Goal: Transaction & Acquisition: Book appointment/travel/reservation

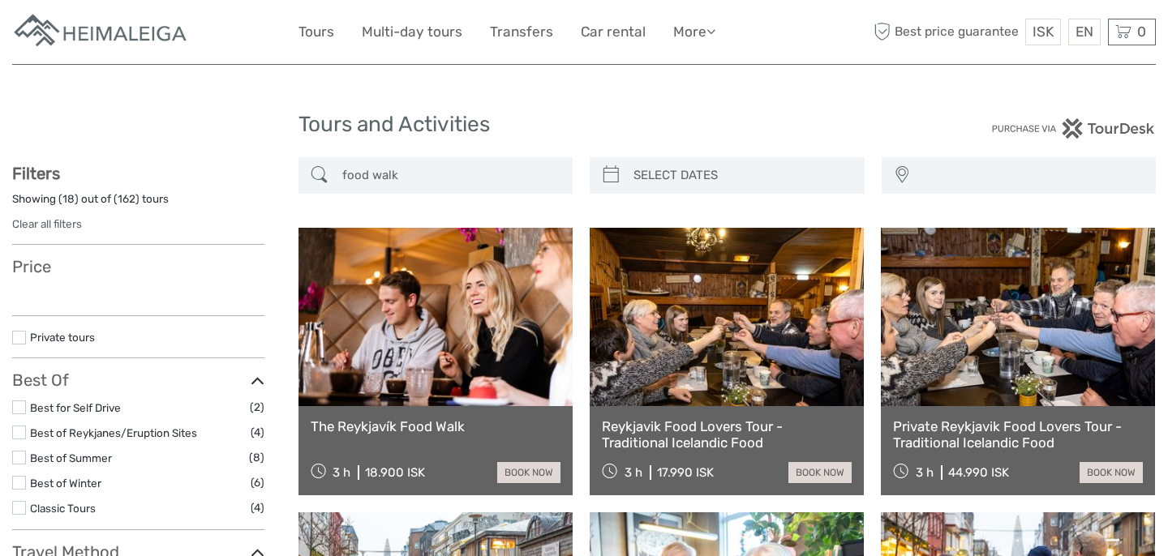
select select
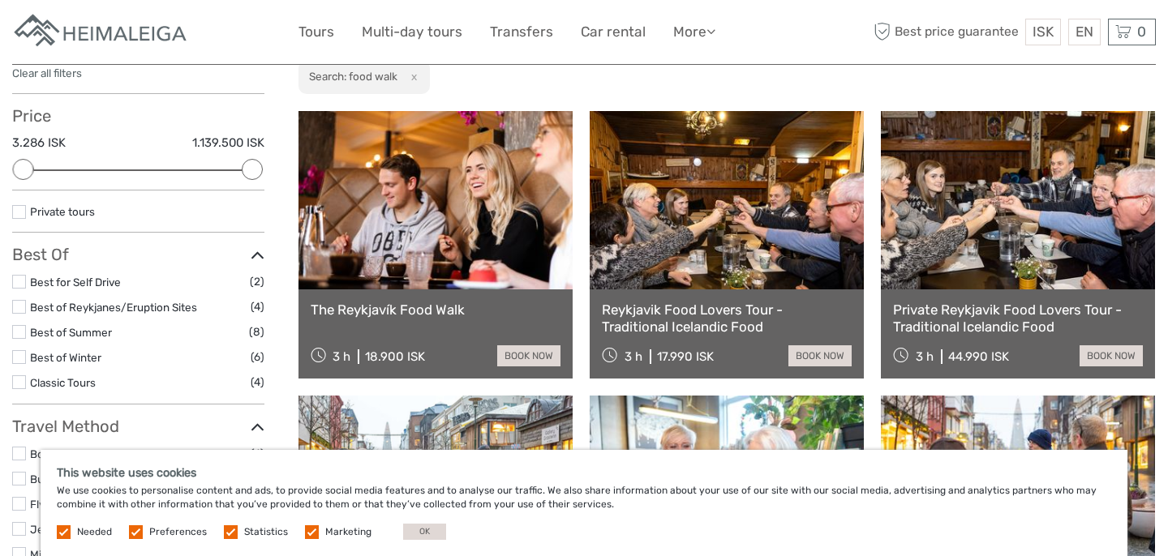
scroll to position [153, 0]
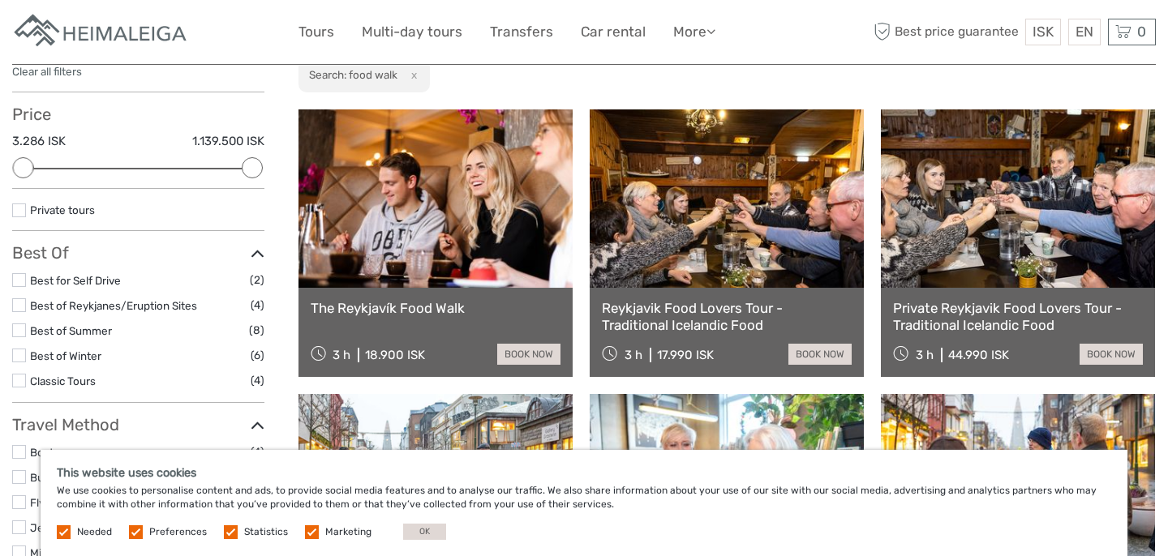
click at [692, 326] on link "Reykjavik Food Lovers Tour - Traditional Icelandic Food" at bounding box center [727, 316] width 250 height 33
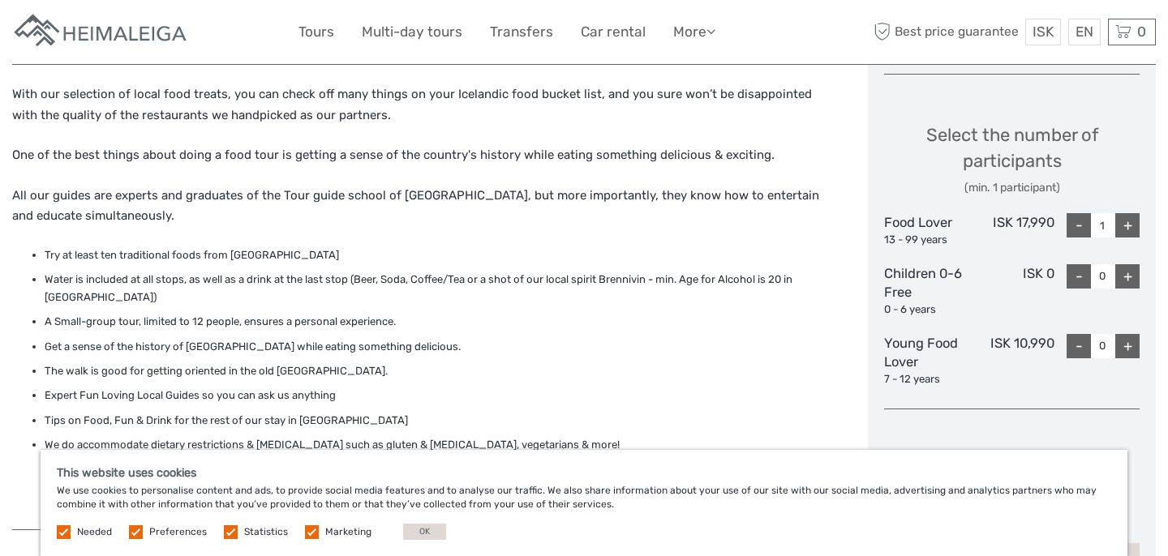
scroll to position [628, 0]
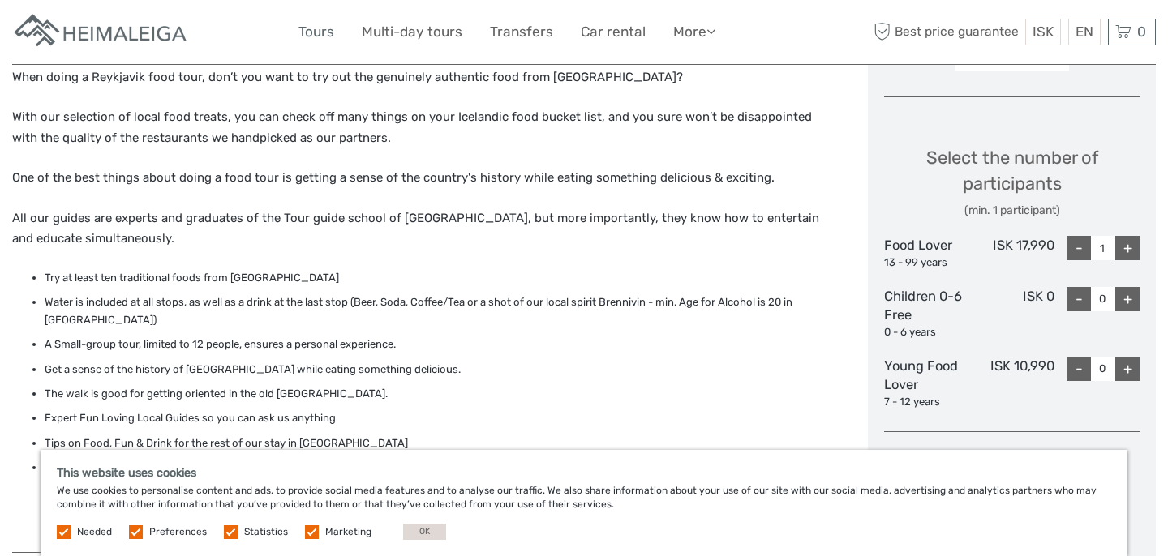
click at [324, 31] on link "Tours" at bounding box center [317, 32] width 36 height 24
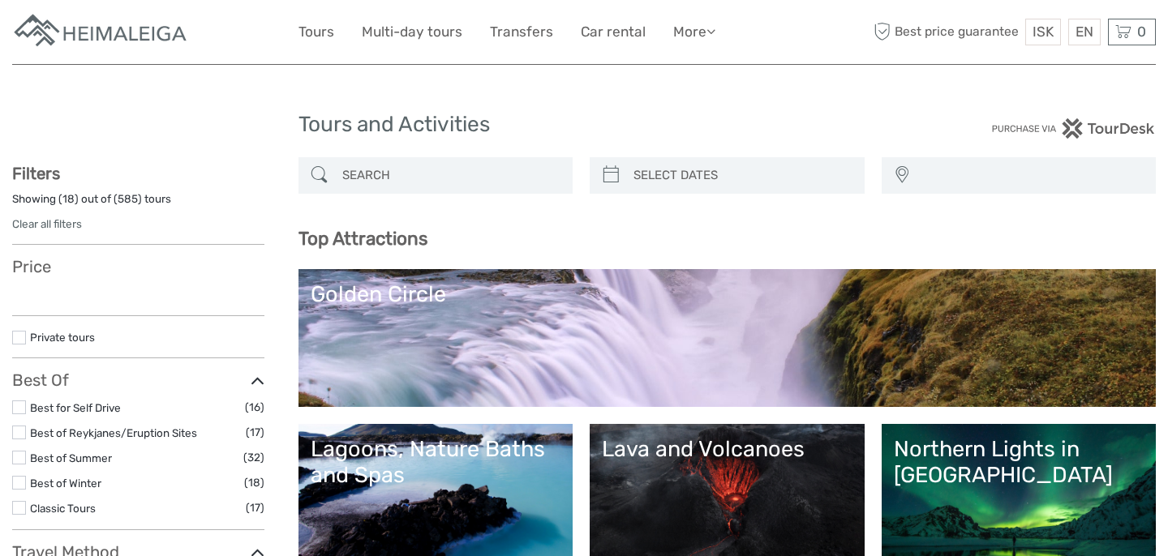
select select
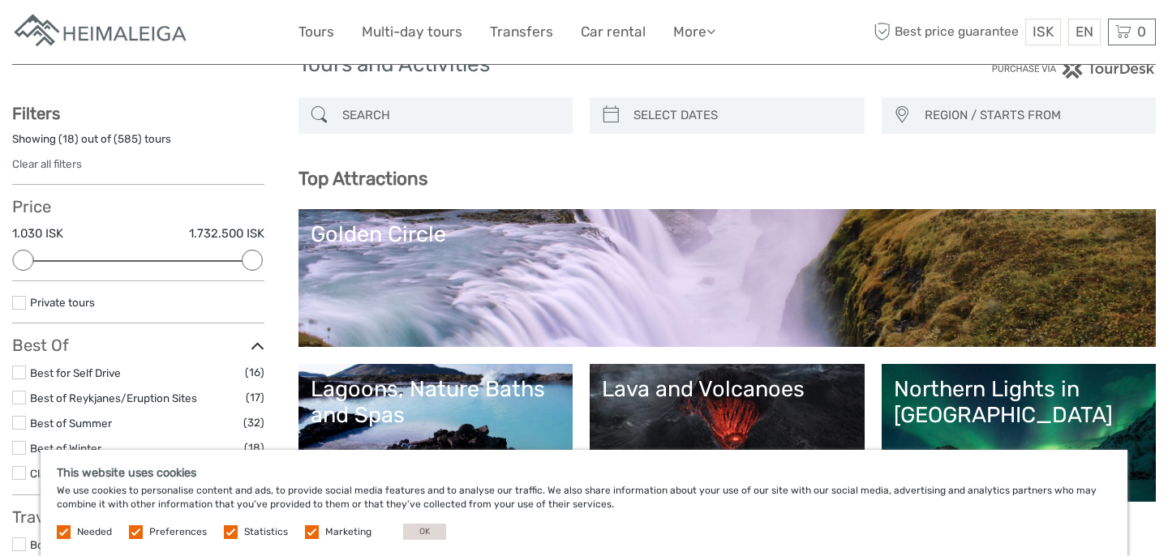
scroll to position [68, 0]
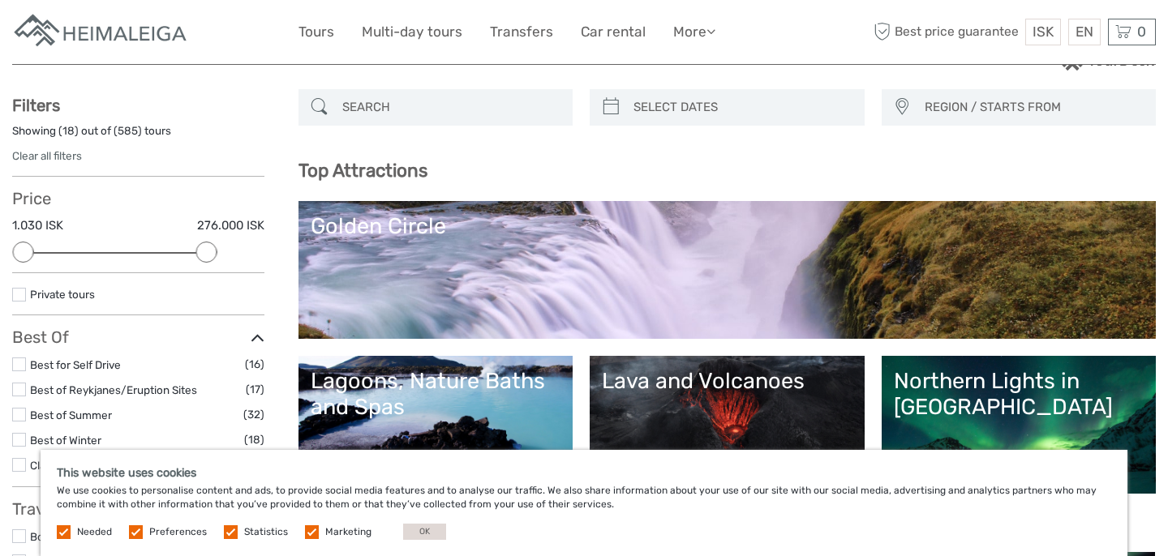
drag, startPoint x: 256, startPoint y: 251, endPoint x: 201, endPoint y: 251, distance: 54.4
click at [202, 251] on div at bounding box center [205, 252] width 21 height 21
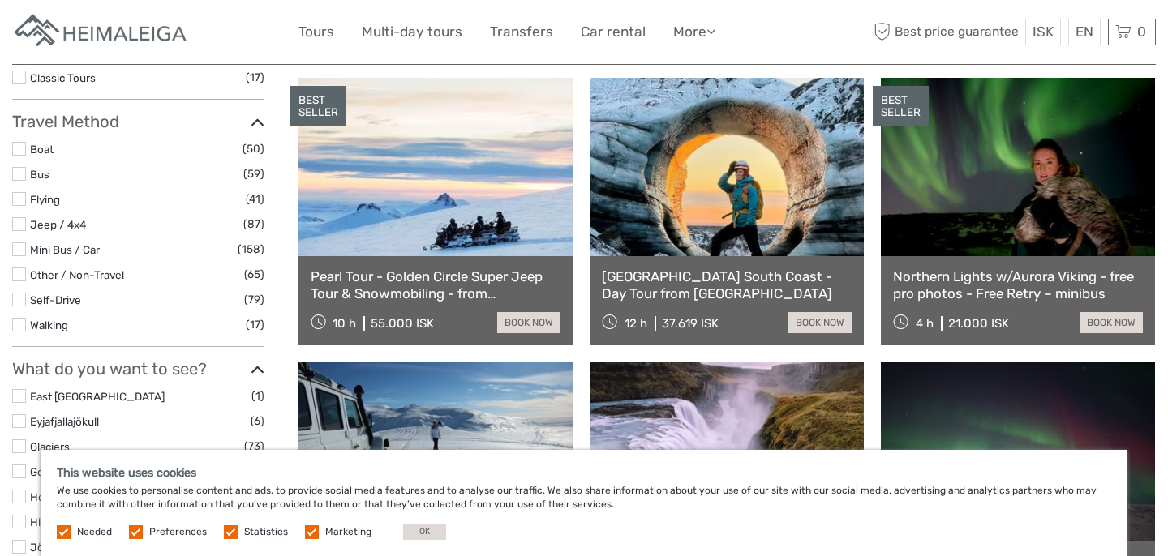
scroll to position [471, 0]
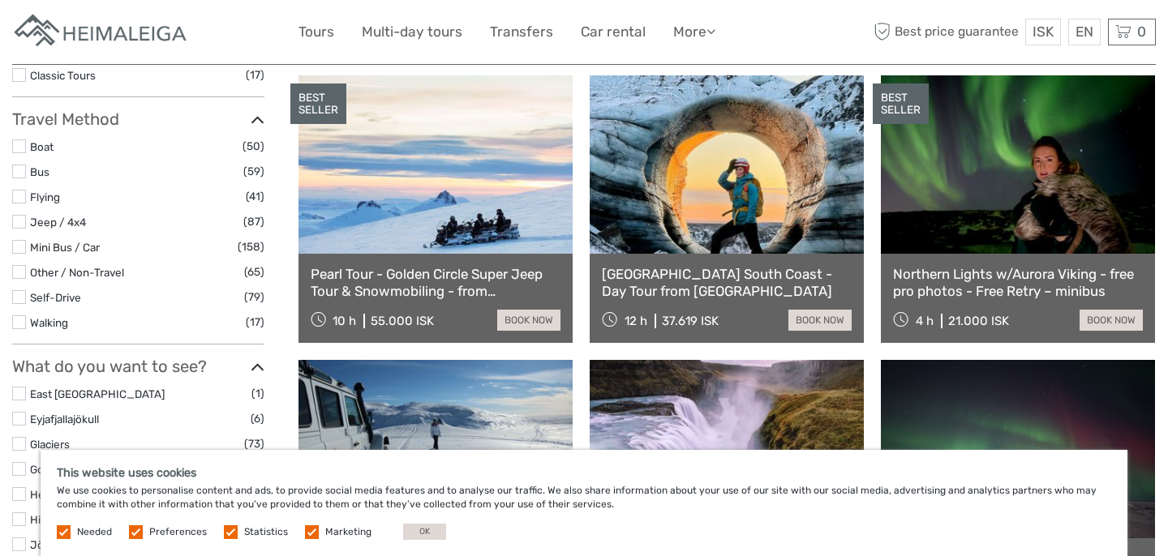
click at [754, 217] on link at bounding box center [727, 164] width 274 height 178
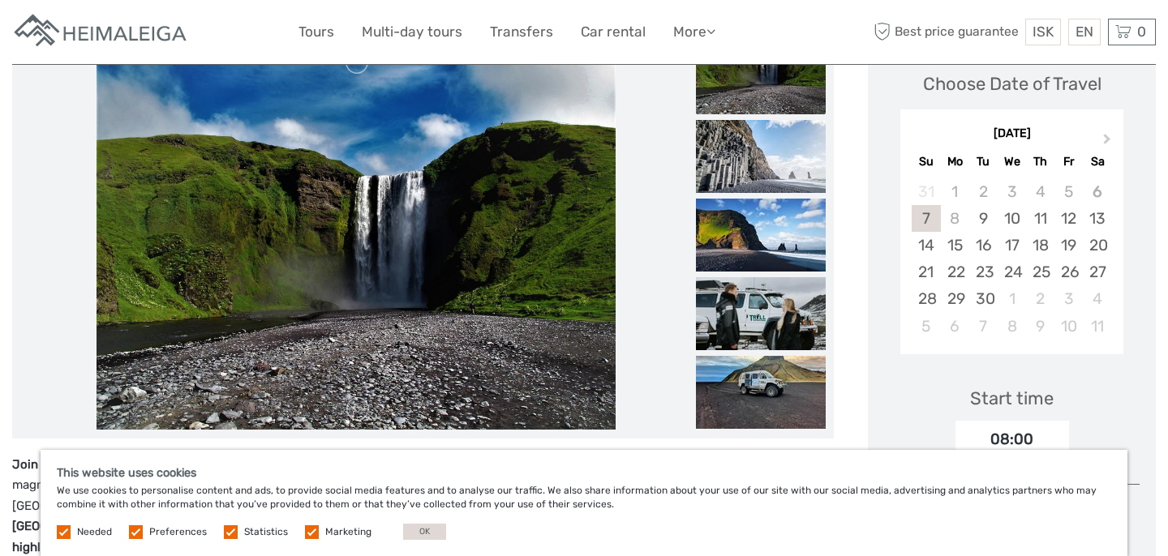
scroll to position [230, 0]
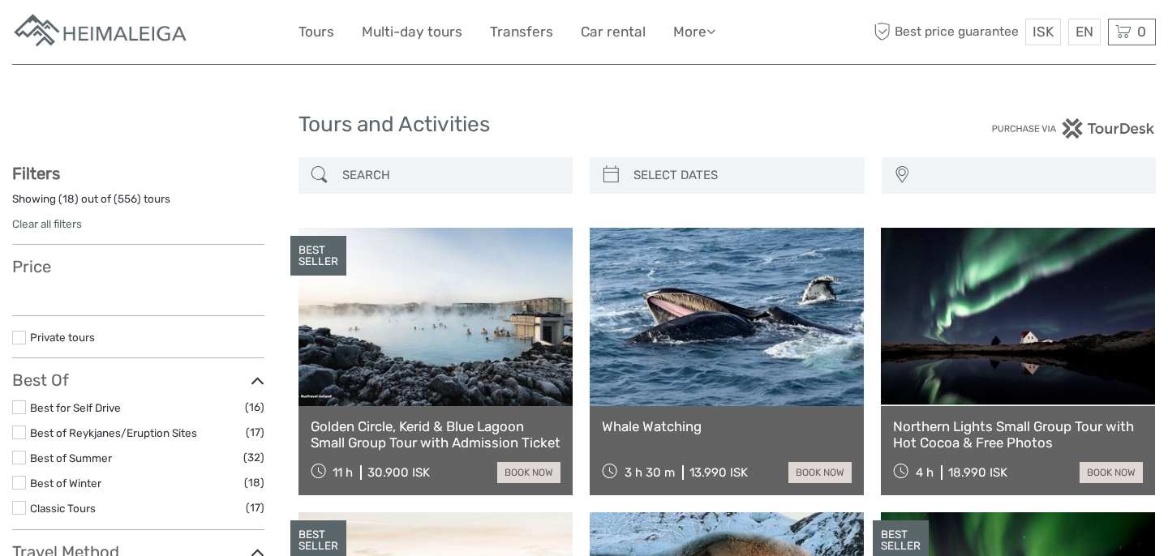
select select
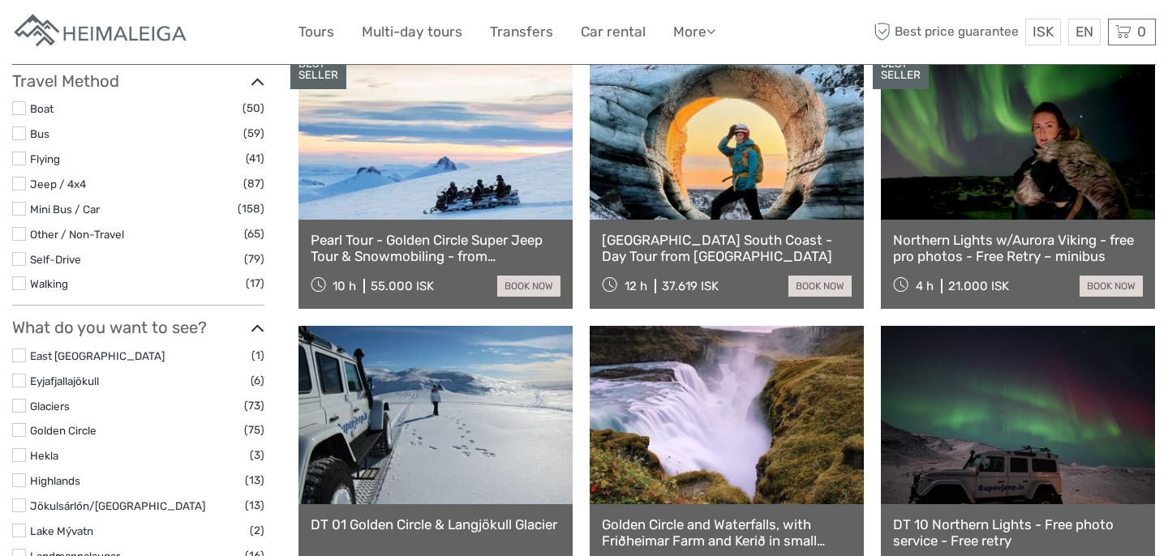
select select
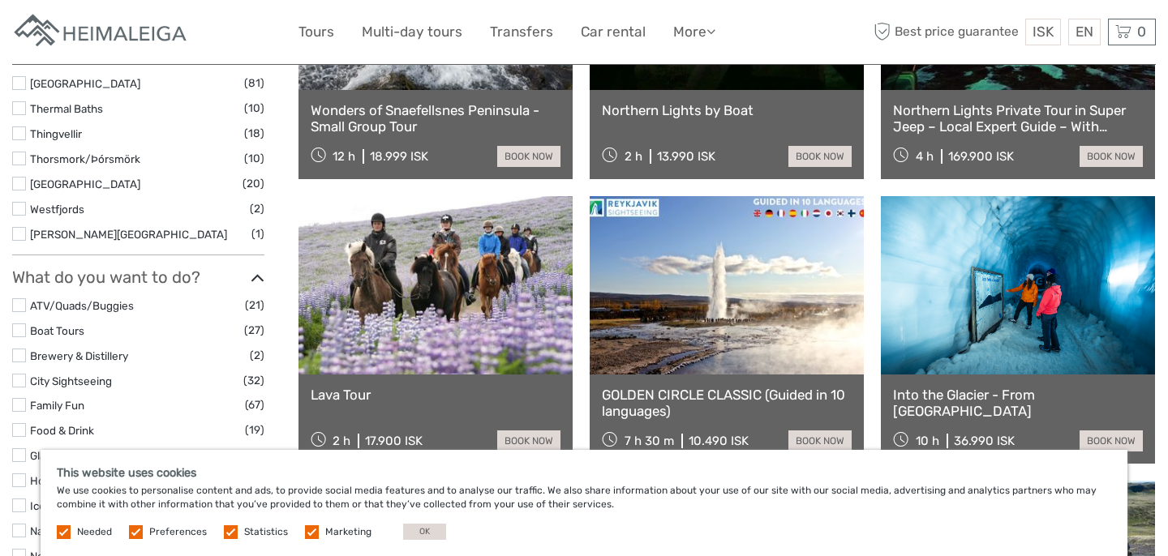
scroll to position [1177, 0]
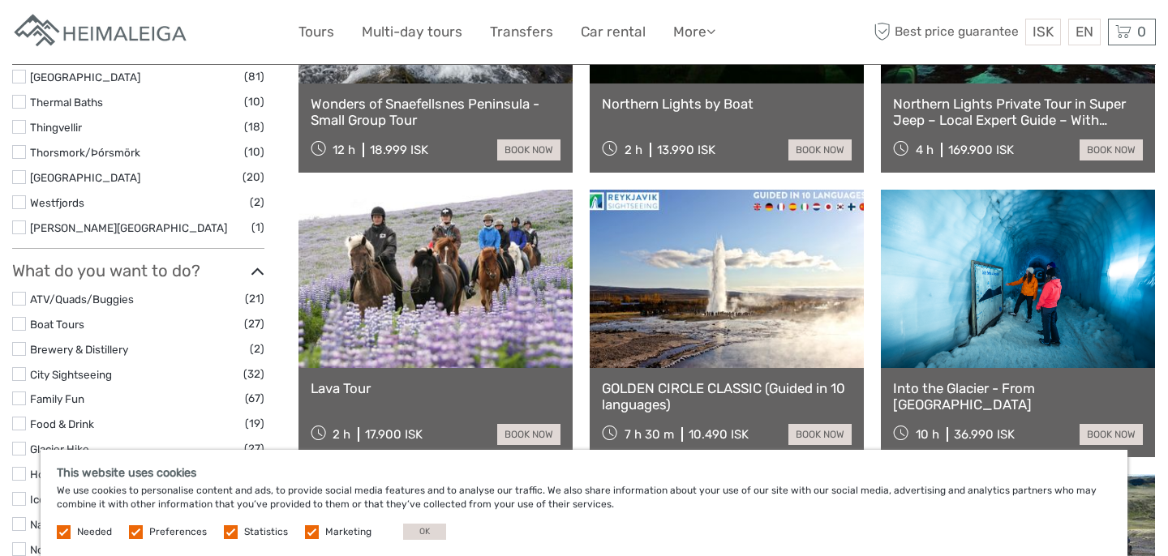
click at [415, 315] on link at bounding box center [436, 279] width 274 height 178
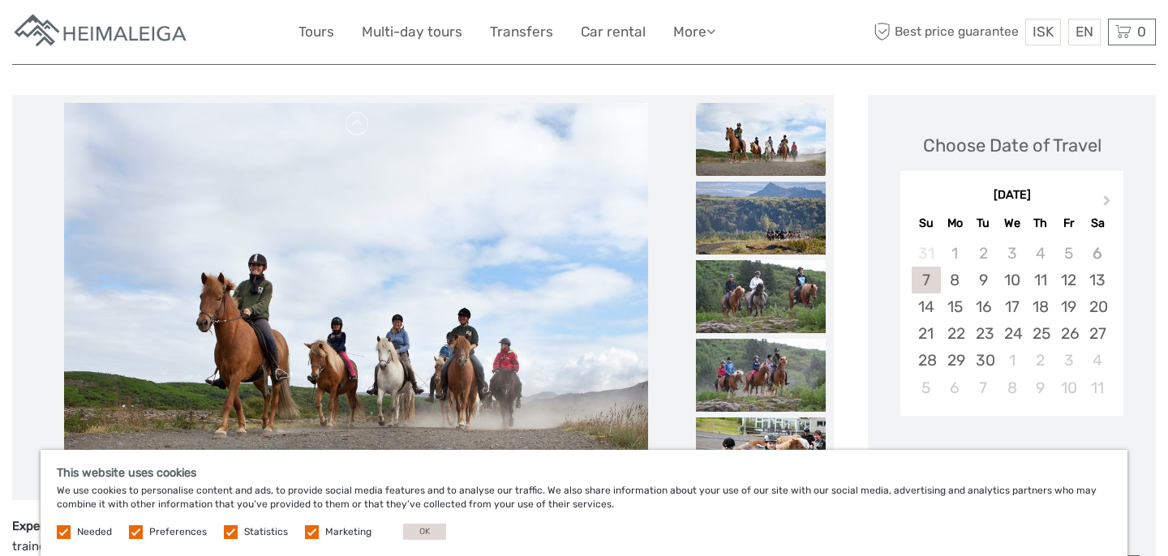
scroll to position [177, 0]
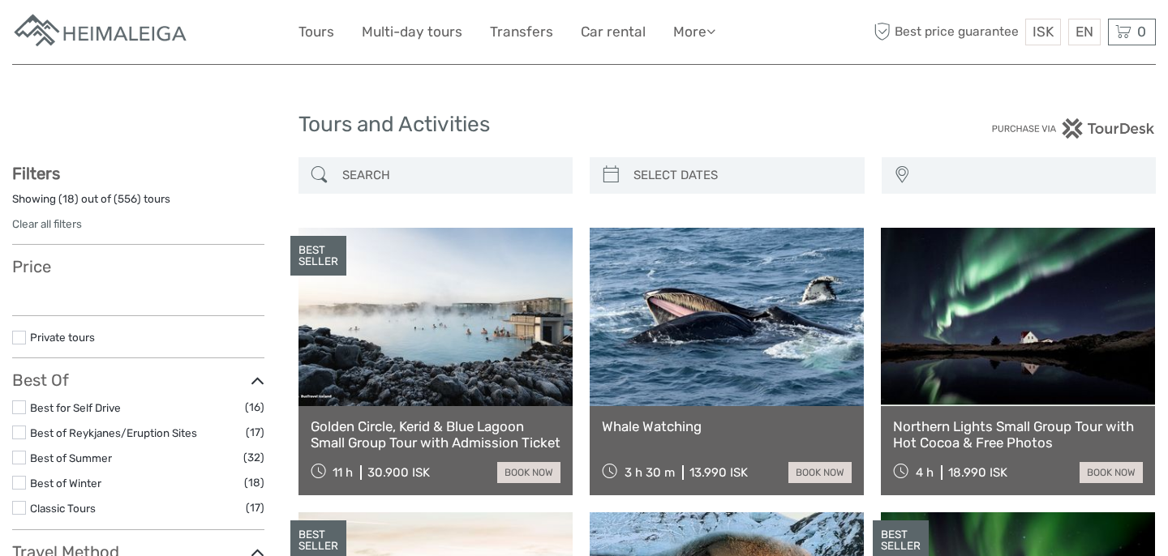
select select
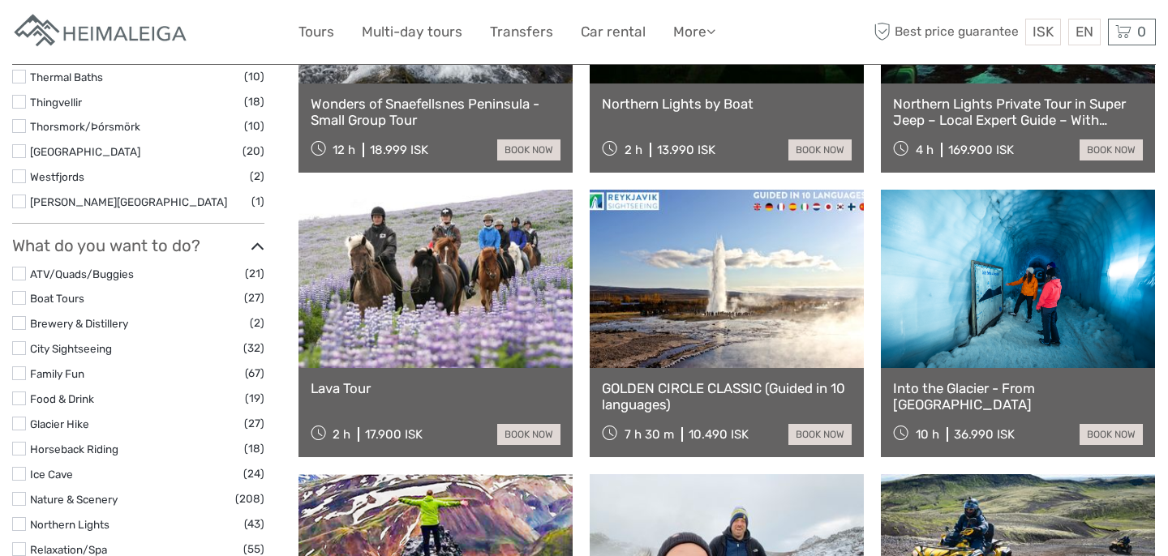
select select
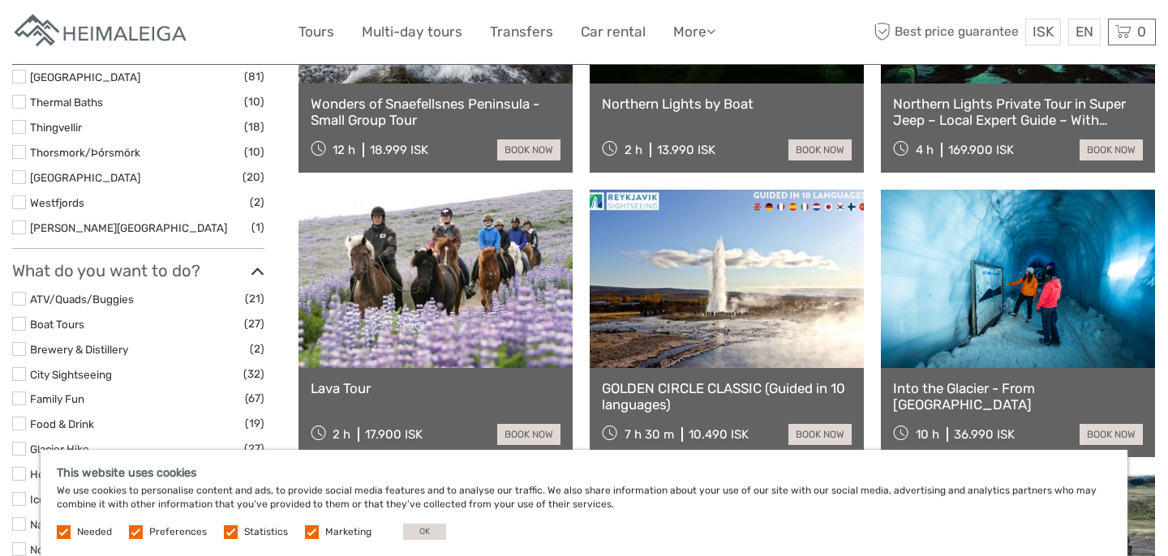
scroll to position [0, 0]
click at [928, 344] on link at bounding box center [1018, 279] width 274 height 178
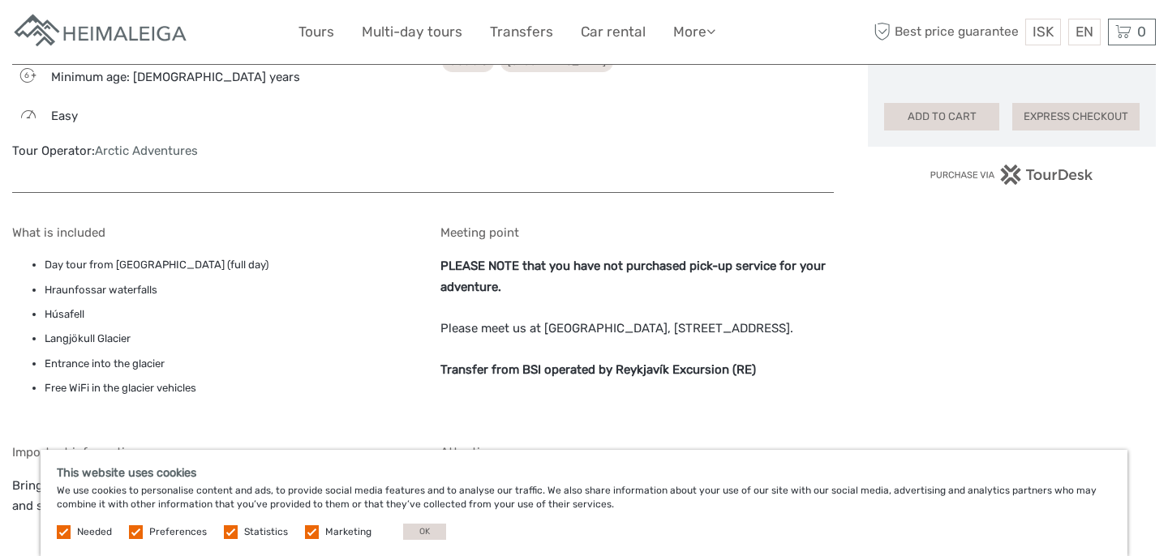
scroll to position [1252, 0]
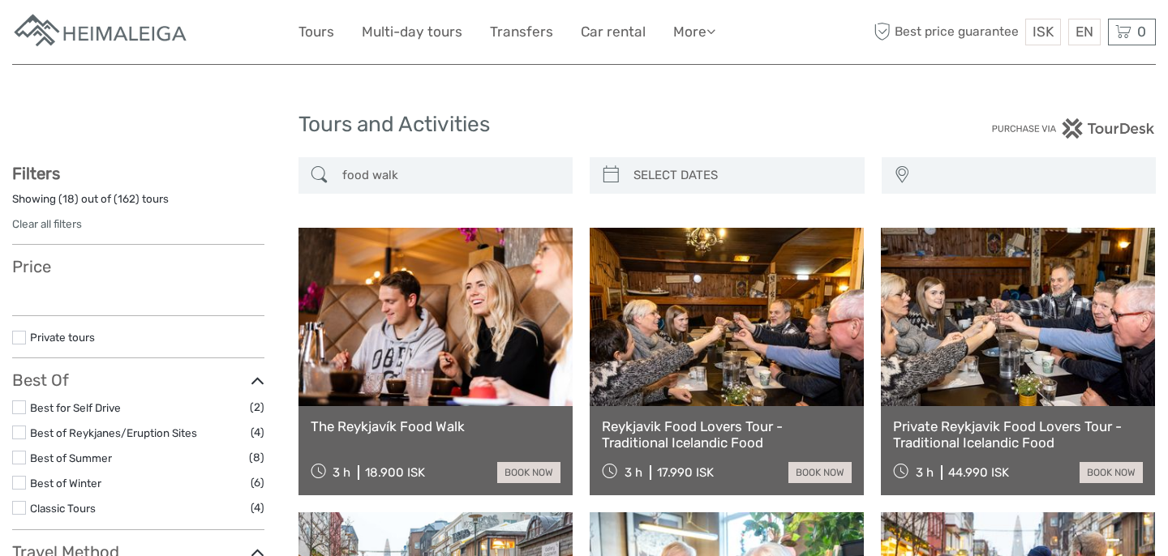
select select
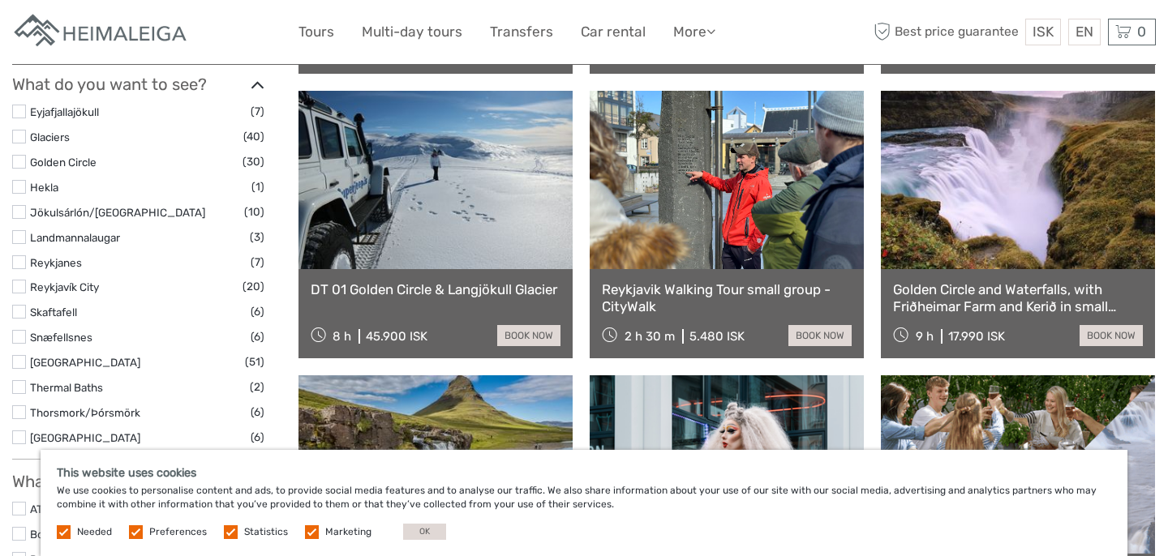
scroll to position [745, 0]
